Goal: Find specific page/section: Find specific page/section

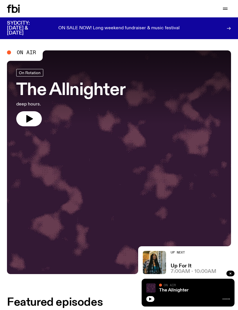
click at [34, 125] on button "button" at bounding box center [29, 118] width 26 height 15
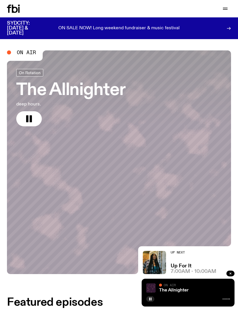
click at [221, 13] on div "Schedule Explore Read Volunteer Newsletter Support Us" at bounding box center [119, 8] width 238 height 17
click at [225, 10] on icon "button" at bounding box center [225, 10] width 5 height 0
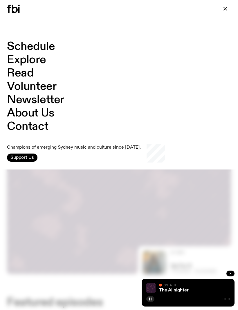
click at [226, 12] on icon "button" at bounding box center [225, 8] width 7 height 7
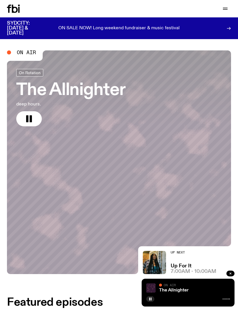
click at [221, 6] on button "button" at bounding box center [225, 9] width 12 height 8
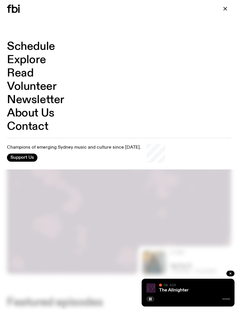
click at [46, 49] on link "Schedule" at bounding box center [31, 46] width 48 height 11
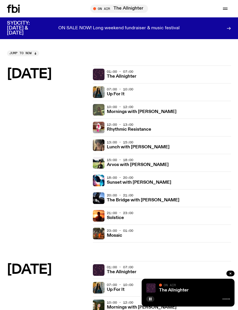
click at [230, 272] on button "button" at bounding box center [230, 274] width 8 height 6
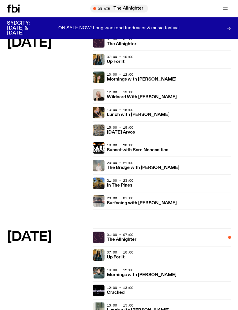
scroll to position [226, 0]
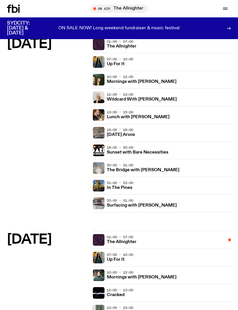
click at [131, 181] on span "21:00 - 23:00" at bounding box center [120, 183] width 26 height 5
click at [122, 186] on h3 "In The Pines" at bounding box center [120, 188] width 26 height 4
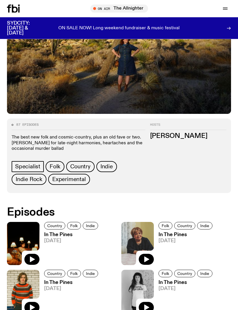
scroll to position [197, 0]
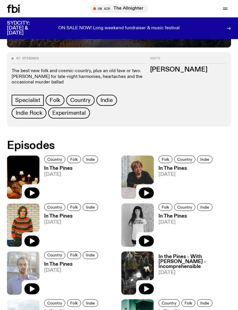
click at [32, 193] on icon "button" at bounding box center [32, 194] width 5 height 6
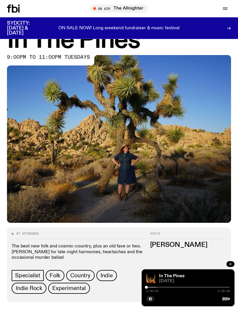
scroll to position [0, 0]
